Goal: Find specific page/section: Find specific page/section

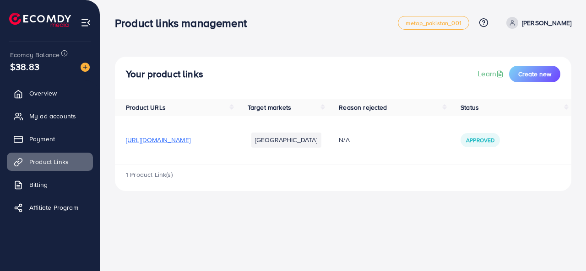
click at [190, 141] on span "[URL][DOMAIN_NAME]" at bounding box center [158, 139] width 65 height 9
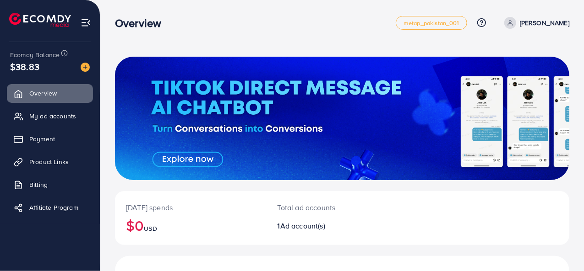
scroll to position [125, 0]
